Goal: Subscribe to service/newsletter

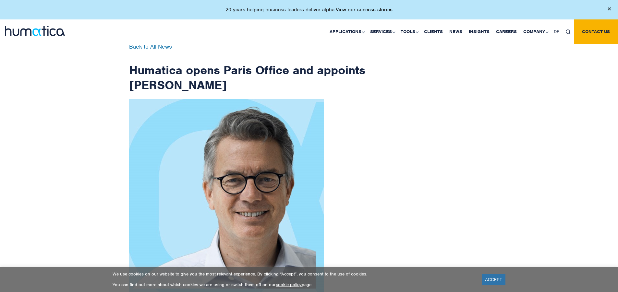
scroll to position [1035, 0]
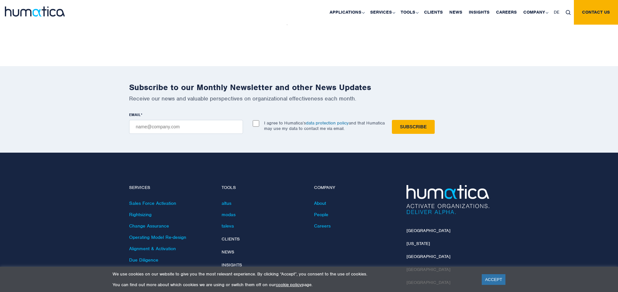
checkbox input "true"
type input "[EMAIL_ADDRESS][DOMAIN_NAME]"
click at [392, 120] on input "Subscribe" at bounding box center [413, 127] width 43 height 14
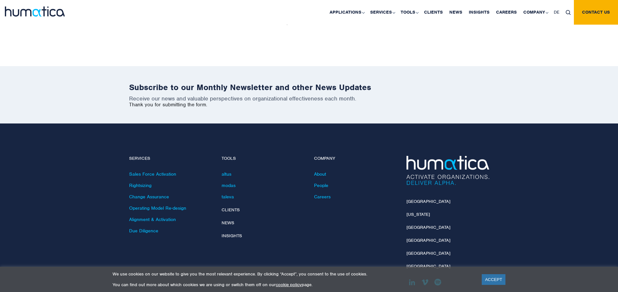
scroll to position [1006, 0]
